Goal: Complete application form

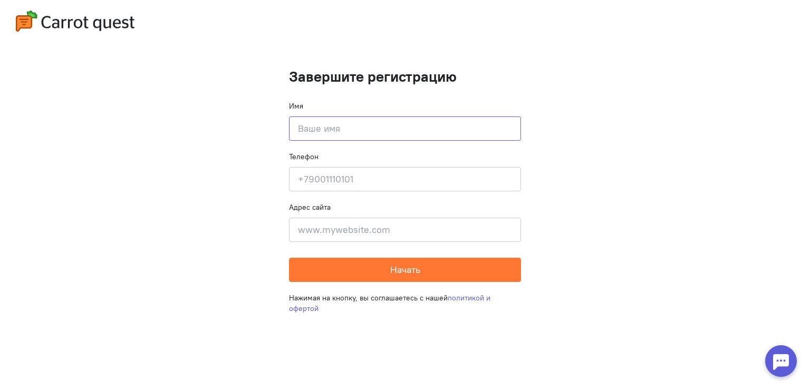
click at [434, 123] on input at bounding box center [405, 129] width 232 height 24
type input "[DEMOGRAPHIC_DATA] авы"
type input "[PHONE_NUMBER]"
type input "авы"
drag, startPoint x: 391, startPoint y: 181, endPoint x: 310, endPoint y: 176, distance: 81.9
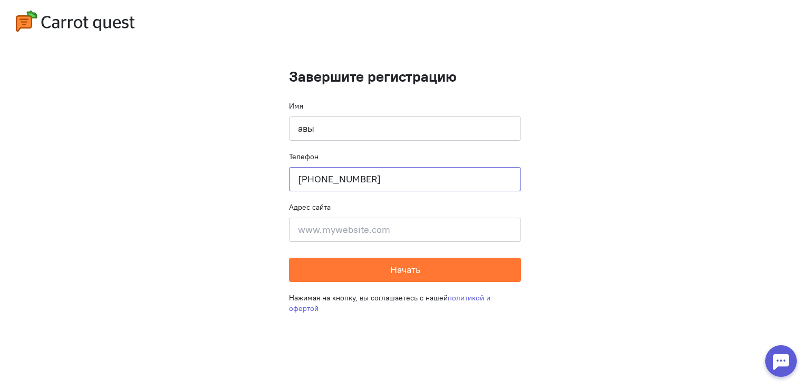
click at [310, 176] on input "[PHONE_NUMBER]" at bounding box center [405, 179] width 232 height 24
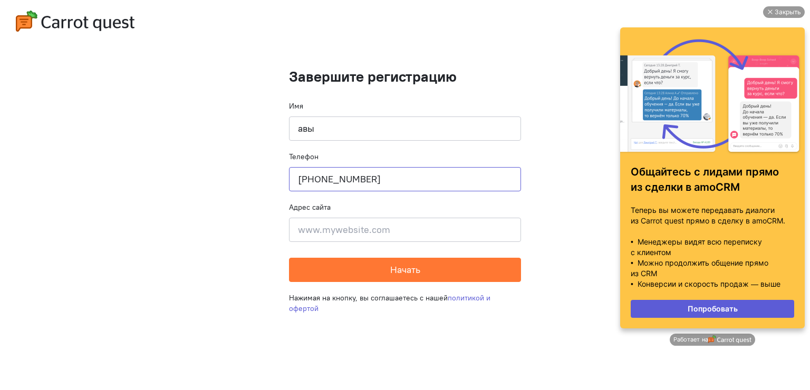
drag, startPoint x: 308, startPoint y: 179, endPoint x: 321, endPoint y: 179, distance: 13.2
click at [321, 179] on input "[PHONE_NUMBER]" at bounding box center [405, 179] width 232 height 24
drag, startPoint x: 313, startPoint y: 180, endPoint x: 323, endPoint y: 181, distance: 9.5
click at [323, 181] on input "[PHONE_NUMBER]" at bounding box center [405, 179] width 232 height 24
click at [357, 179] on input "[PHONE_NUMBER]" at bounding box center [405, 179] width 232 height 24
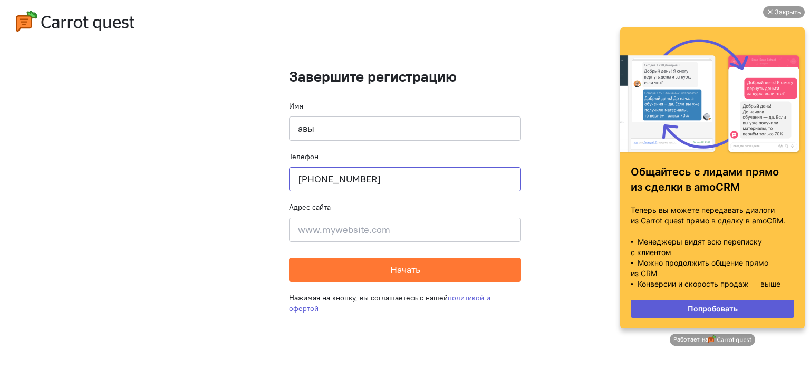
type input "[PHONE_NUMBER]"
click at [365, 229] on input at bounding box center [405, 230] width 232 height 24
click at [379, 237] on input at bounding box center [405, 230] width 232 height 24
paste input "[URL][DOMAIN_NAME]"
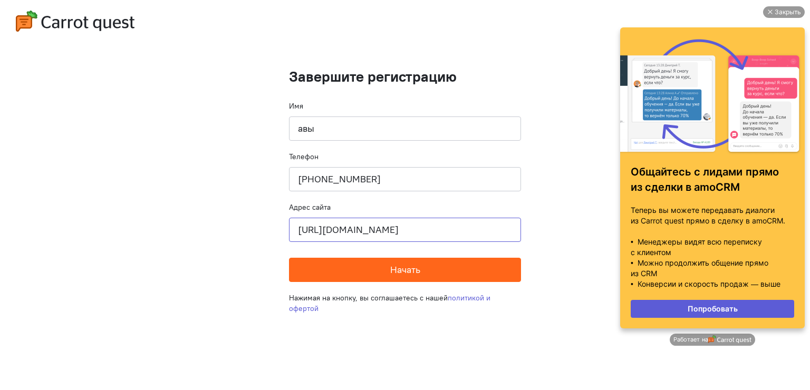
type input "[URL][DOMAIN_NAME]"
click at [391, 265] on span "Начать" at bounding box center [405, 270] width 30 height 12
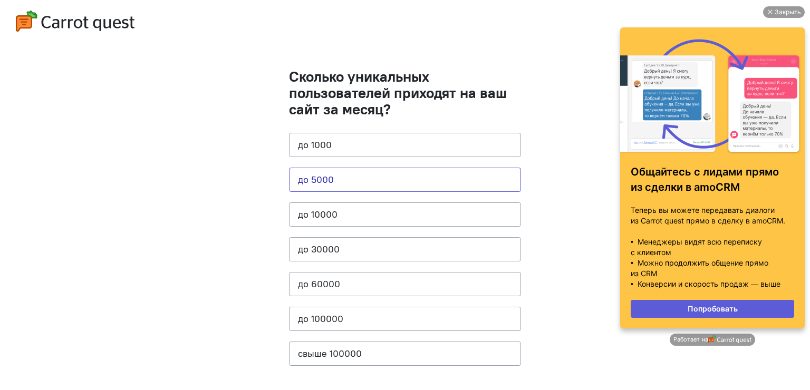
click at [334, 175] on button "до 5000" at bounding box center [405, 180] width 232 height 24
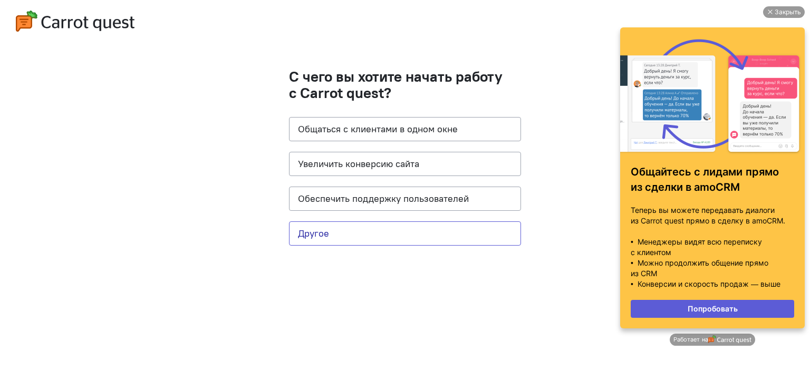
click at [356, 229] on button "Другое" at bounding box center [405, 233] width 232 height 24
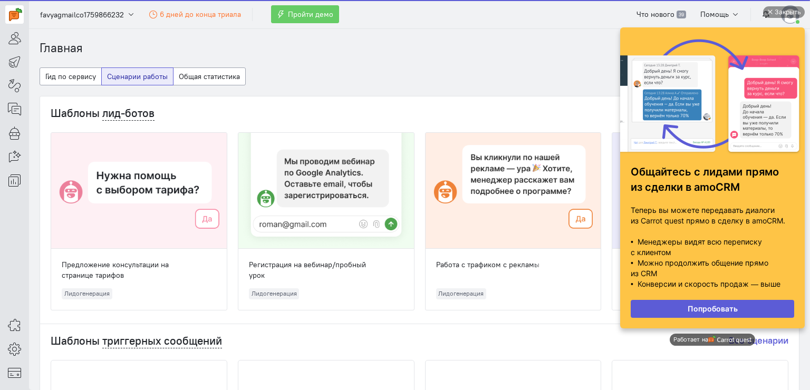
click at [685, 340] on span "Работает на" at bounding box center [690, 340] width 34 height 8
